Goal: Task Accomplishment & Management: Manage account settings

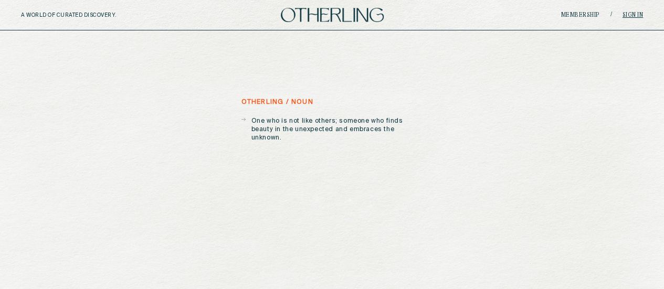
click at [629, 14] on link "Sign in" at bounding box center [633, 15] width 21 height 6
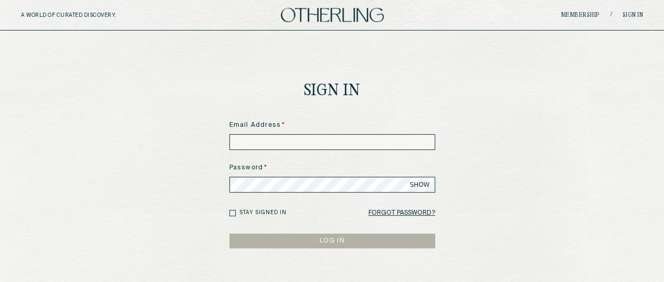
click at [268, 141] on input at bounding box center [333, 142] width 206 height 16
type input "**********"
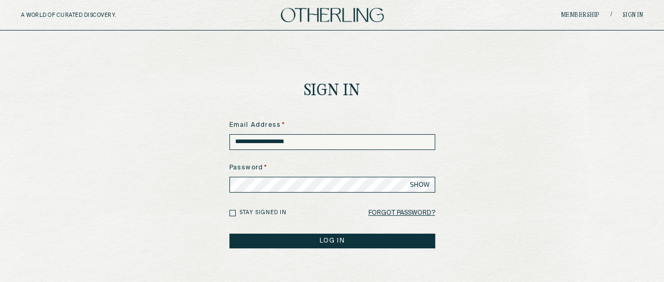
click at [311, 239] on button "LOG IN" at bounding box center [333, 240] width 206 height 15
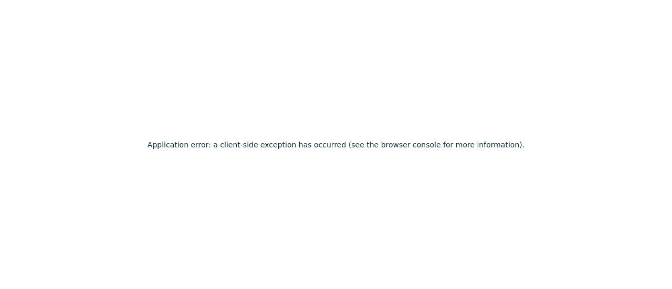
drag, startPoint x: 538, startPoint y: 111, endPoint x: 509, endPoint y: 103, distance: 29.9
click at [538, 111] on div "Application error: a client-side exception has occurred (see the browser consol…" at bounding box center [336, 144] width 672 height 289
